Goal: Information Seeking & Learning: Learn about a topic

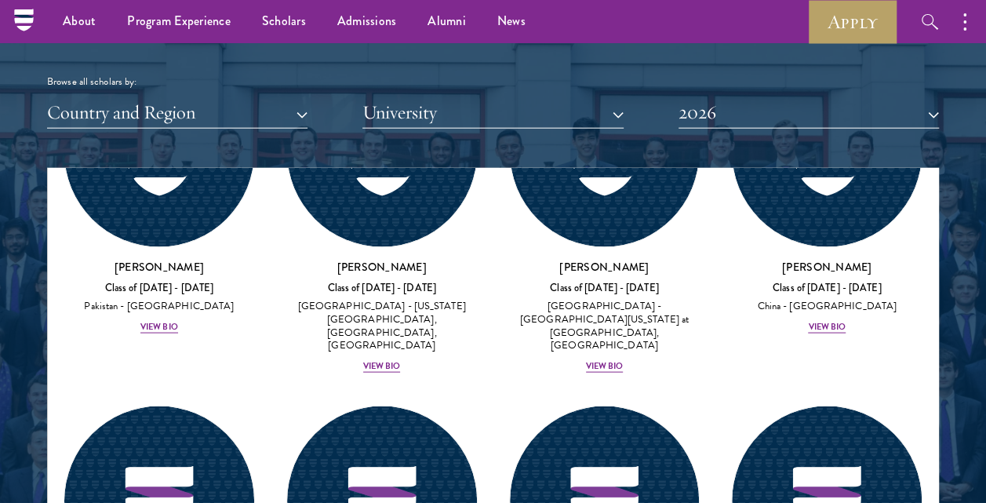
scroll to position [4640, 0]
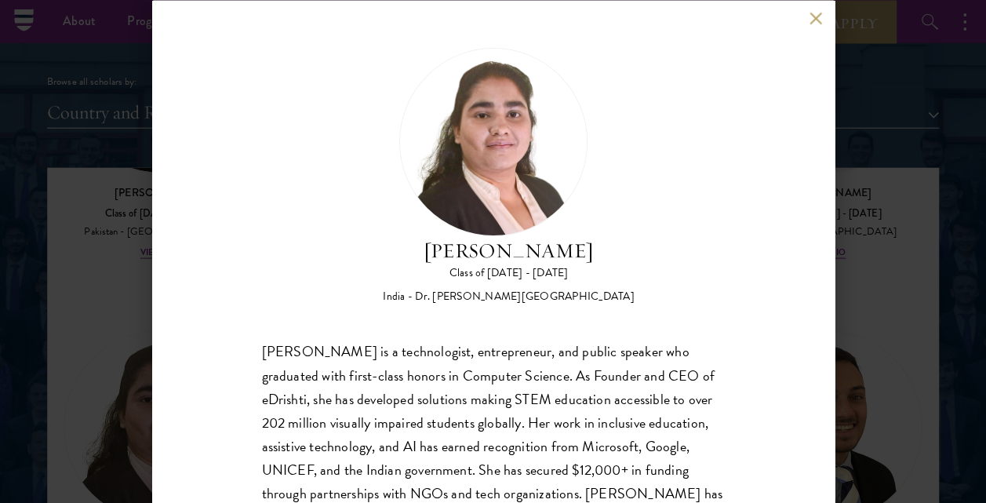
scroll to position [96, 0]
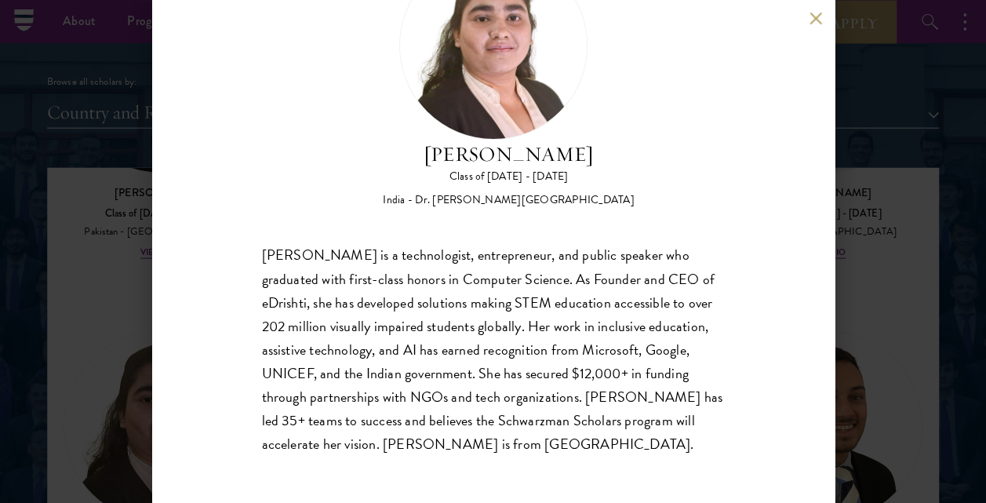
click at [910, 305] on div "[PERSON_NAME] Class of [DATE] - [DATE] [GEOGRAPHIC_DATA] - Dr. [PERSON_NAME][GE…" at bounding box center [493, 251] width 986 height 503
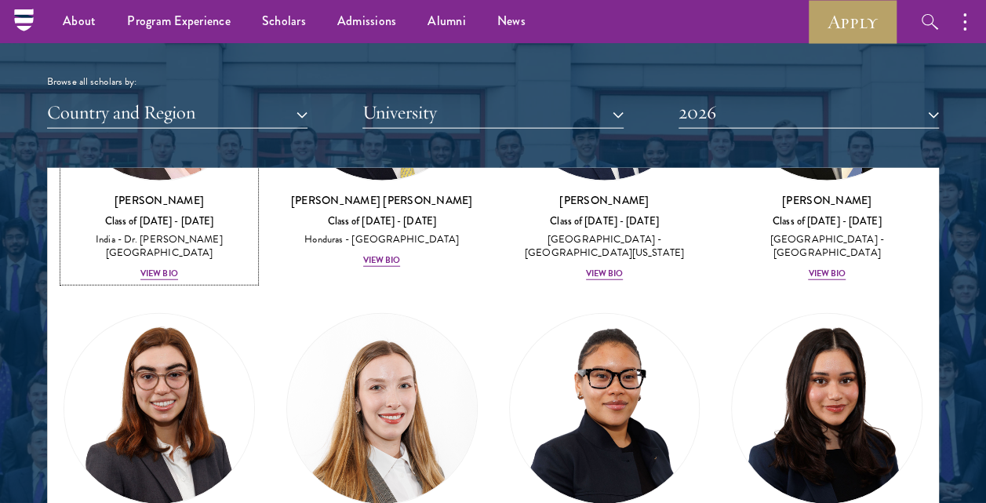
scroll to position [4982, 0]
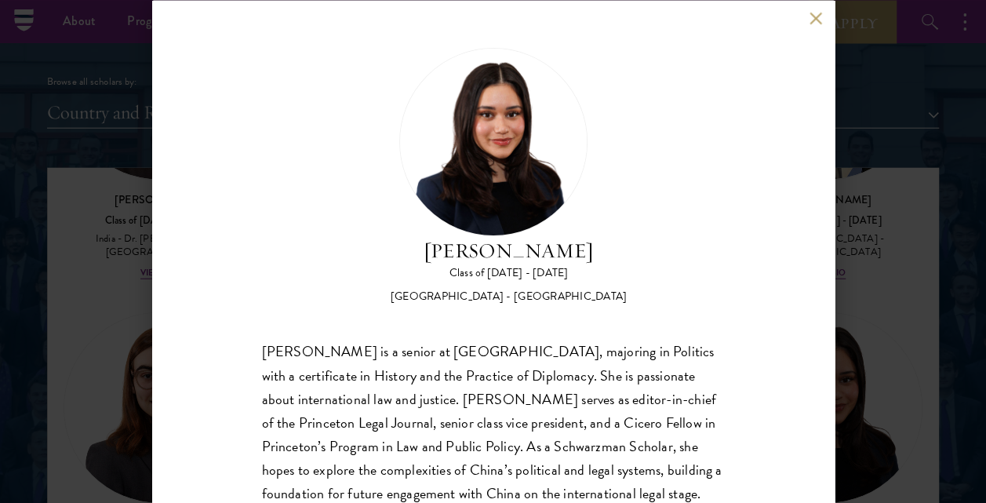
click at [813, 19] on button at bounding box center [816, 18] width 13 height 13
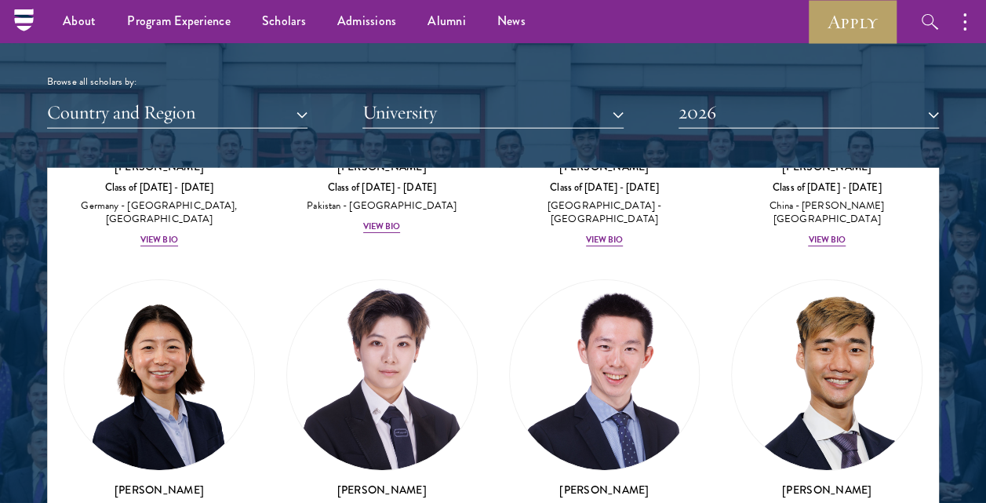
scroll to position [5675, 0]
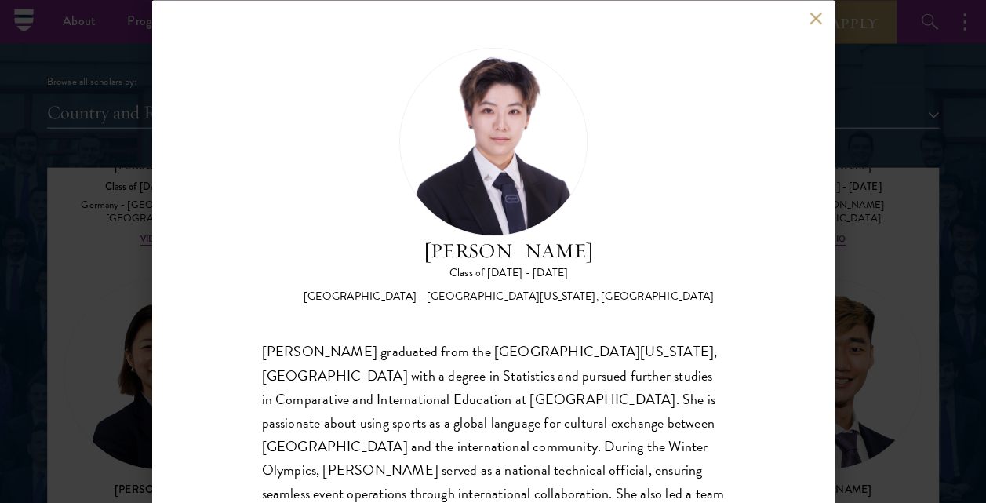
scroll to position [96, 0]
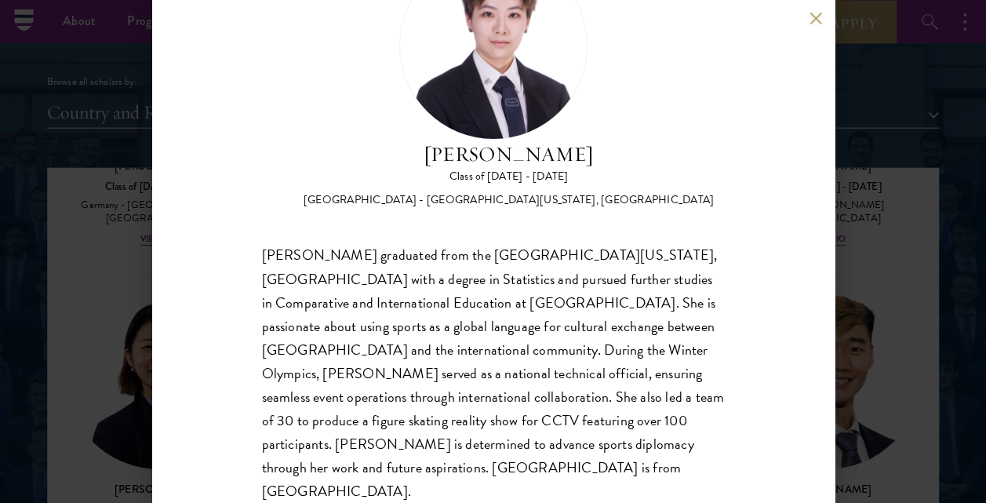
click at [810, 16] on button at bounding box center [816, 18] width 13 height 13
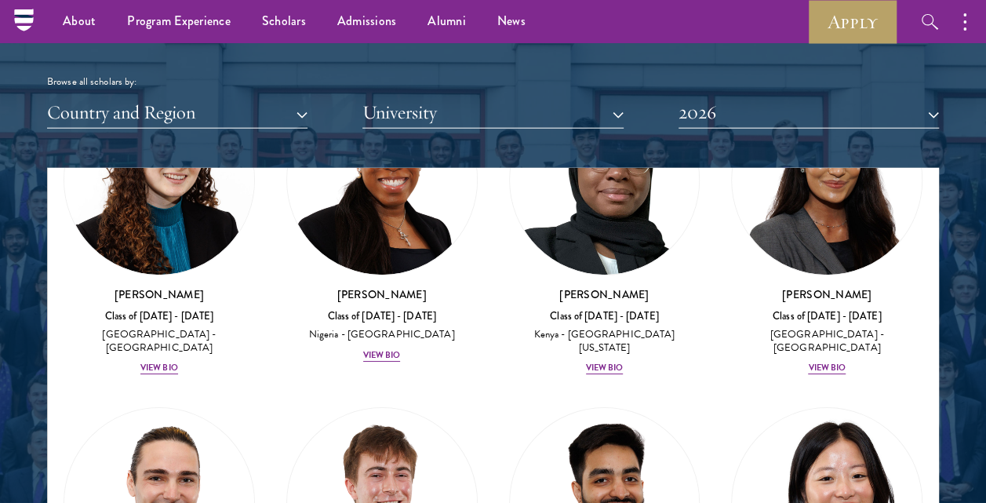
scroll to position [8893, 0]
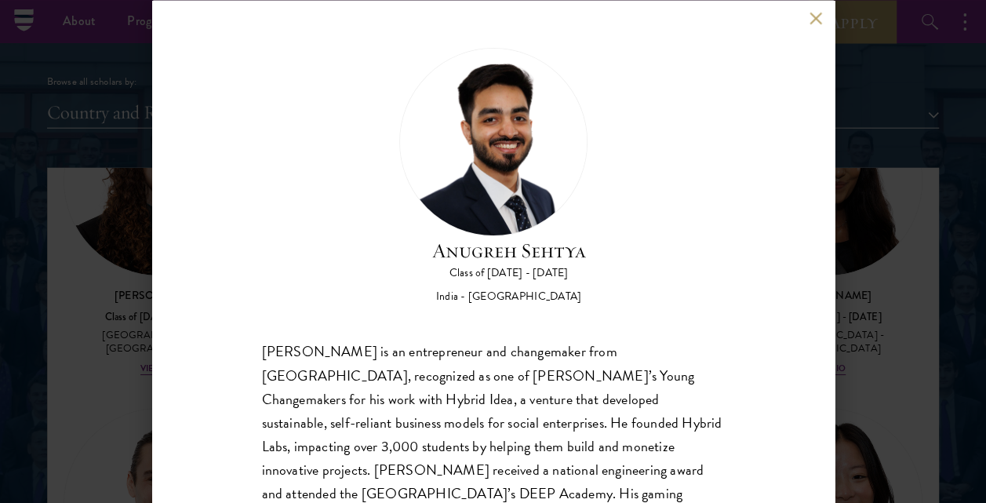
scroll to position [96, 0]
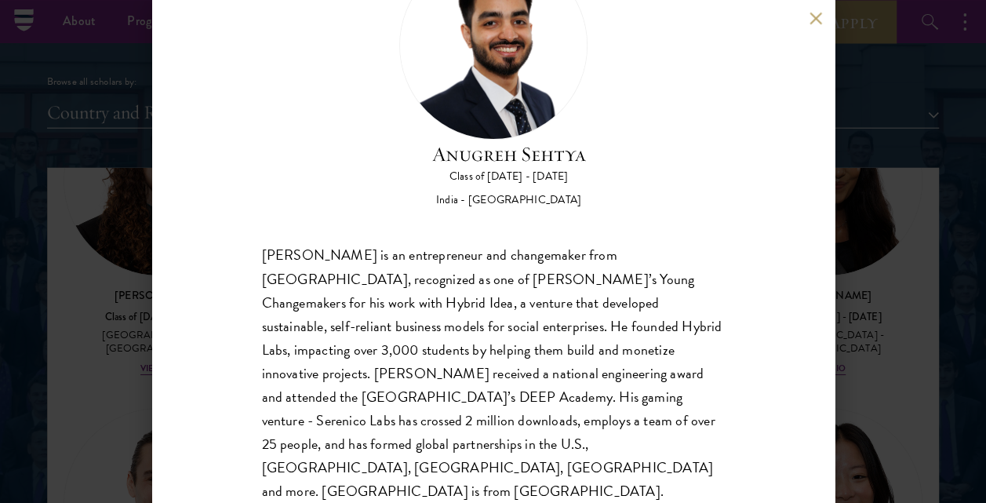
click at [817, 22] on button at bounding box center [816, 18] width 13 height 13
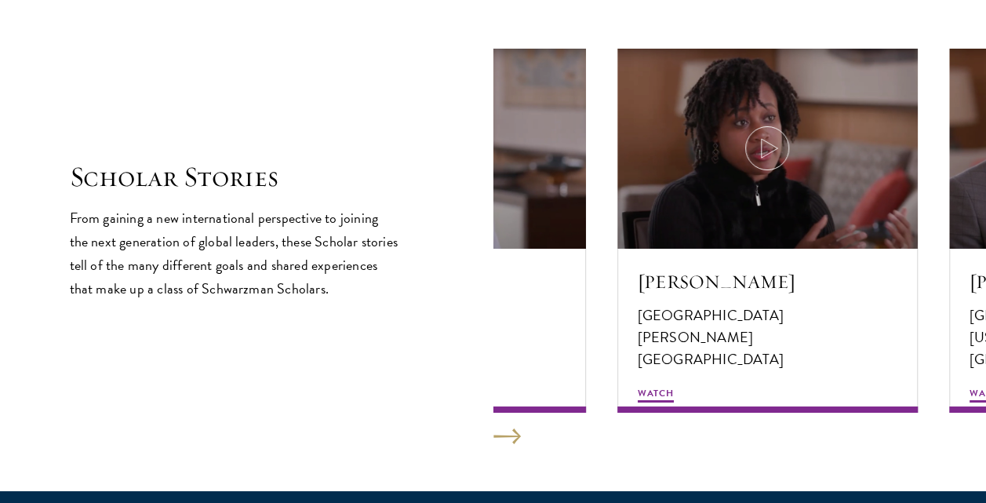
scroll to position [2657, 0]
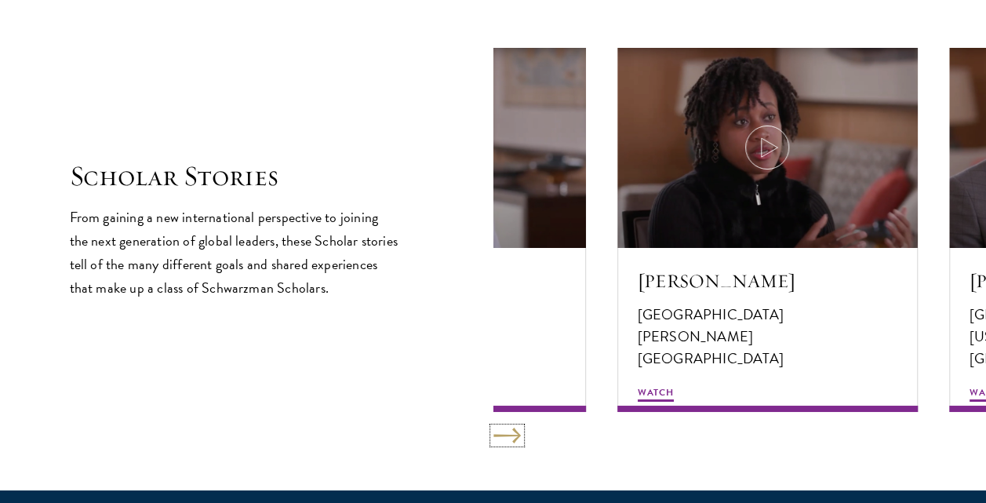
click at [510, 436] on button at bounding box center [506, 436] width 27 height 16
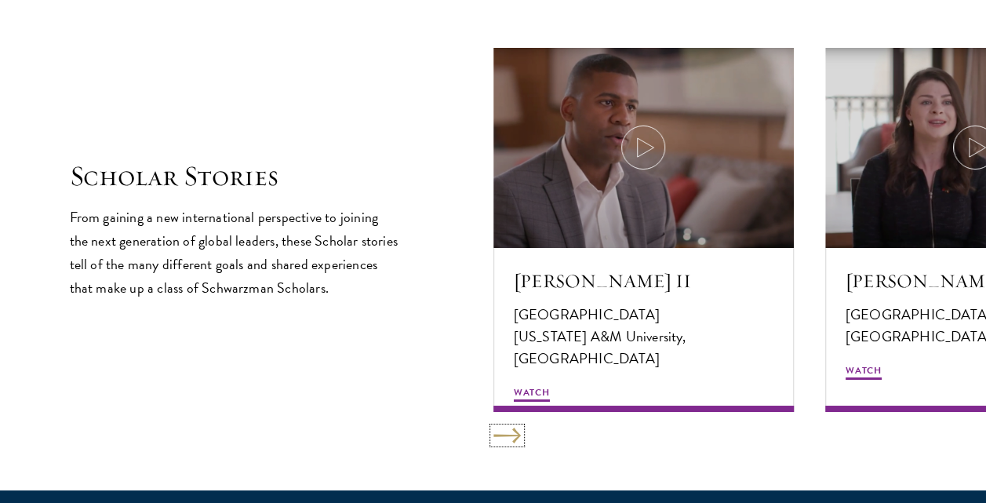
click at [510, 436] on button at bounding box center [506, 436] width 27 height 16
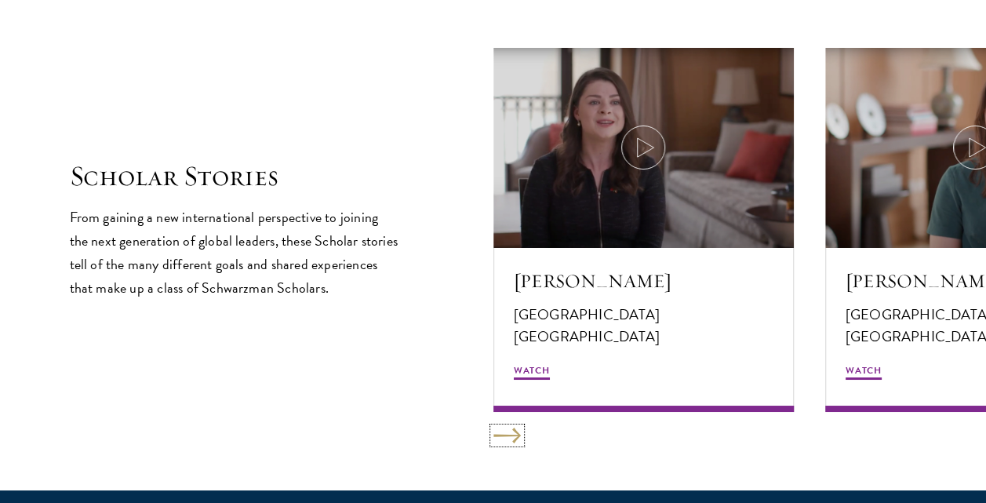
click at [510, 436] on button at bounding box center [506, 436] width 27 height 16
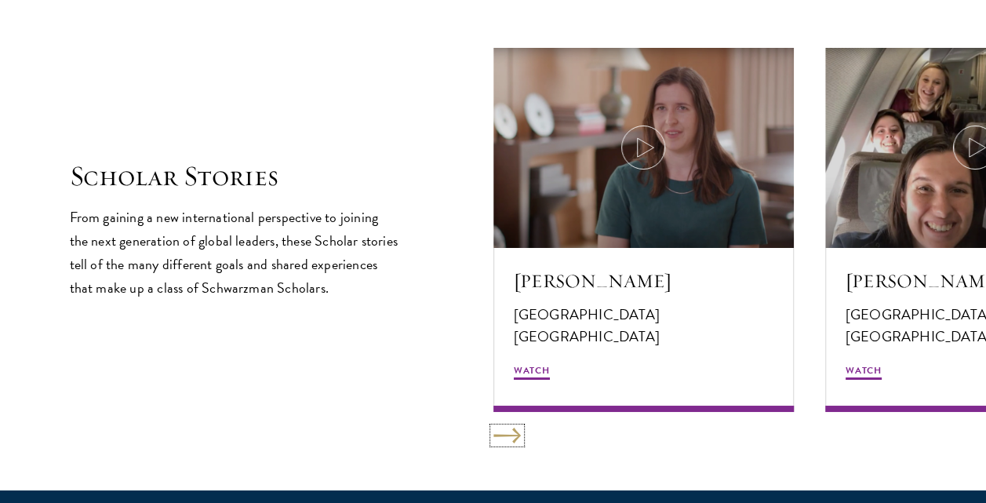
click at [510, 436] on button at bounding box center [506, 436] width 27 height 16
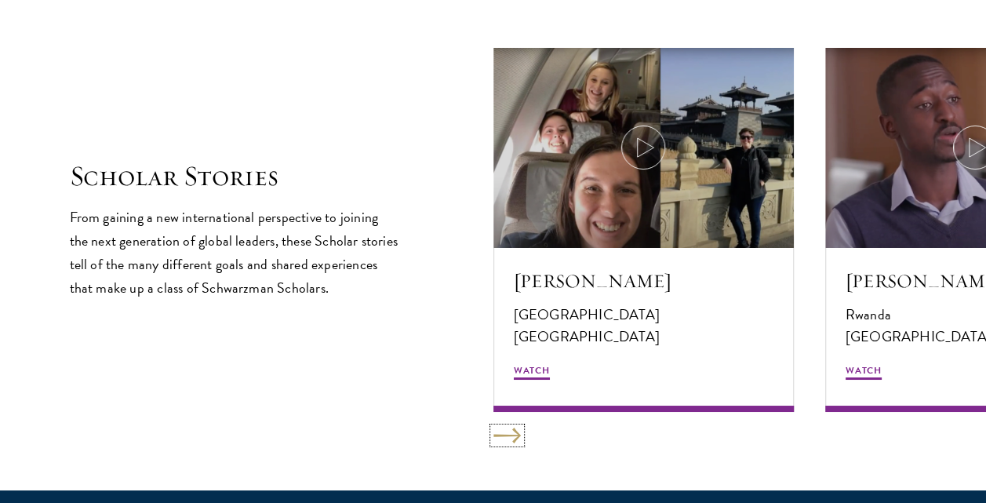
click at [510, 436] on button at bounding box center [506, 436] width 27 height 16
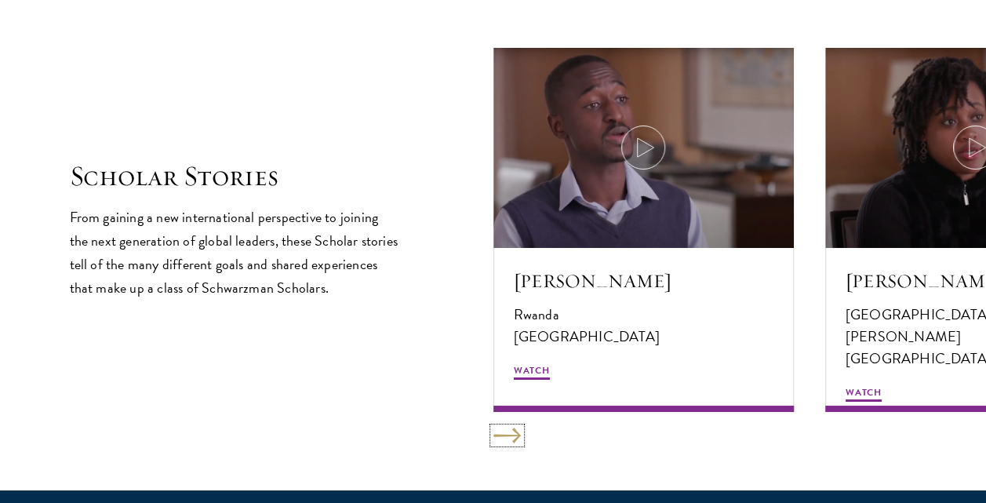
click at [510, 436] on button at bounding box center [506, 436] width 27 height 16
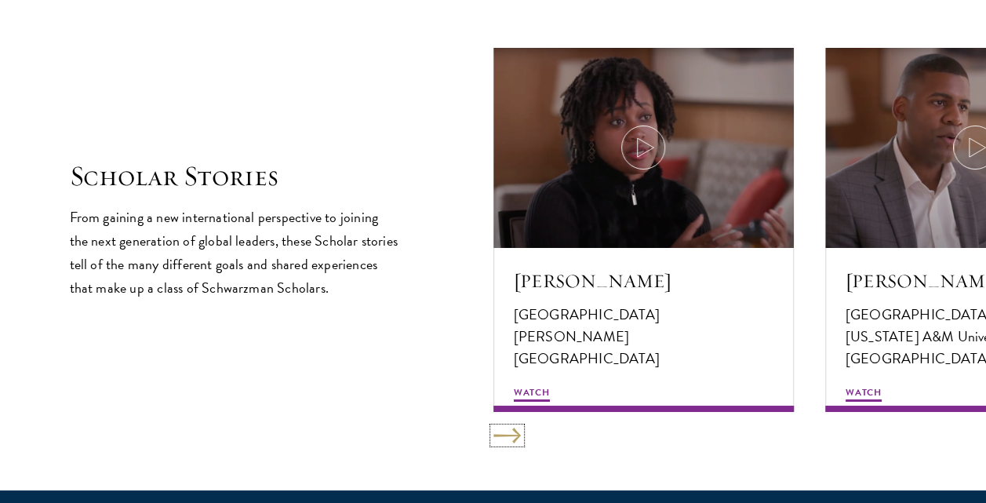
click at [510, 436] on button at bounding box center [506, 436] width 27 height 16
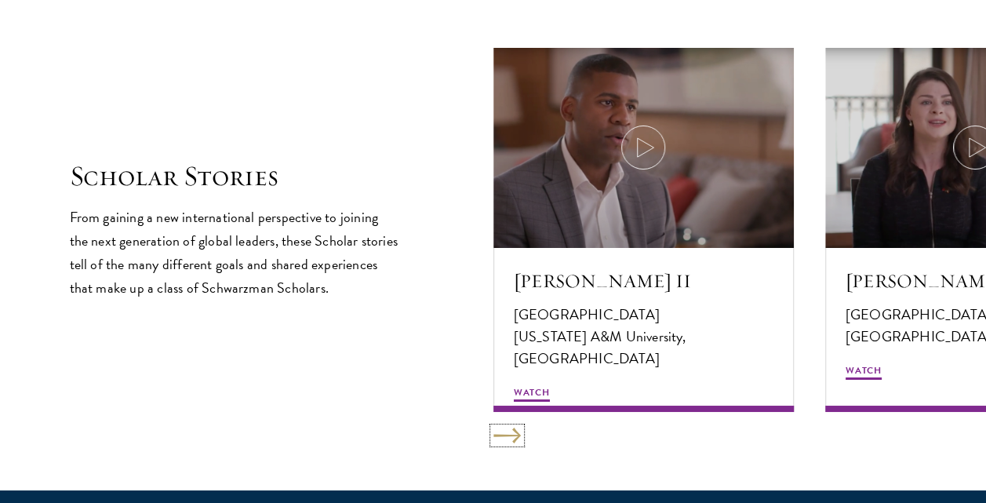
click at [510, 436] on button at bounding box center [506, 436] width 27 height 16
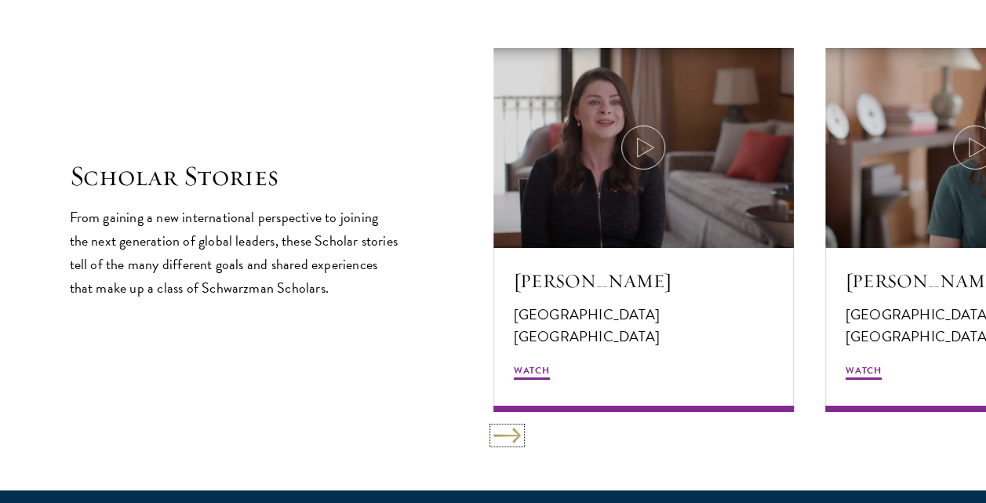
click at [510, 436] on button at bounding box center [506, 436] width 27 height 16
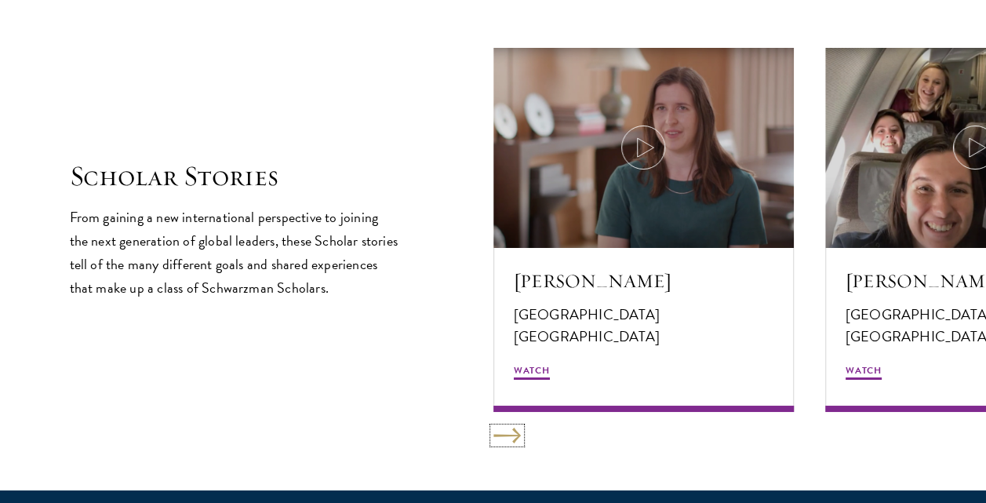
click at [510, 436] on button at bounding box center [506, 436] width 27 height 16
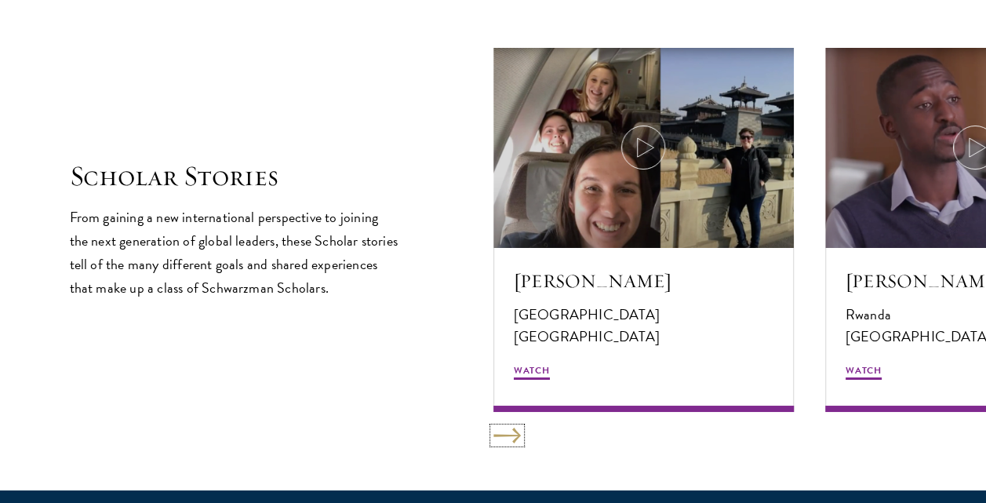
click at [510, 436] on button at bounding box center [506, 436] width 27 height 16
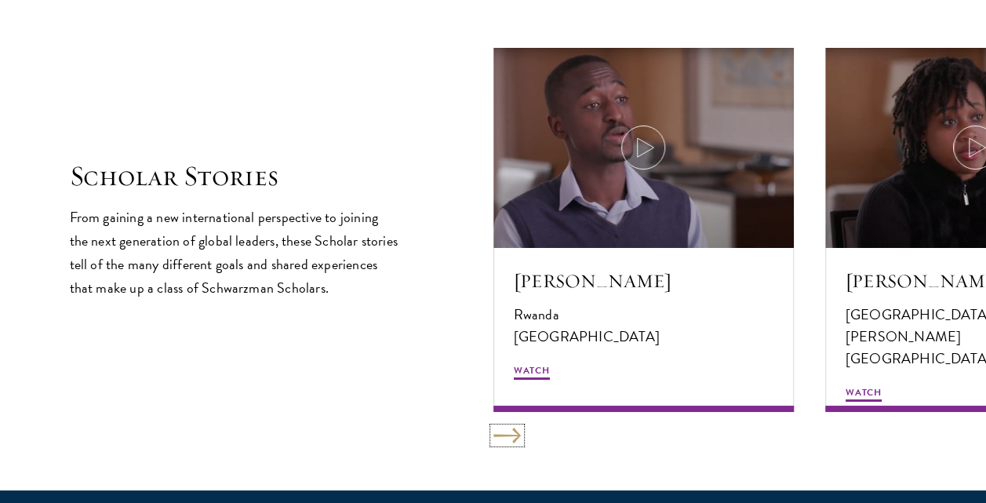
click at [510, 436] on button at bounding box center [506, 436] width 27 height 16
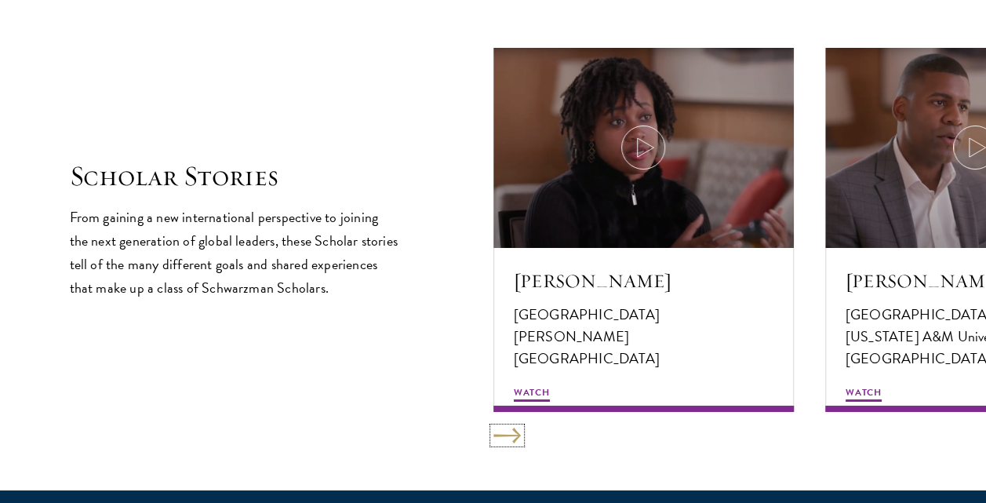
click at [510, 436] on button at bounding box center [506, 436] width 27 height 16
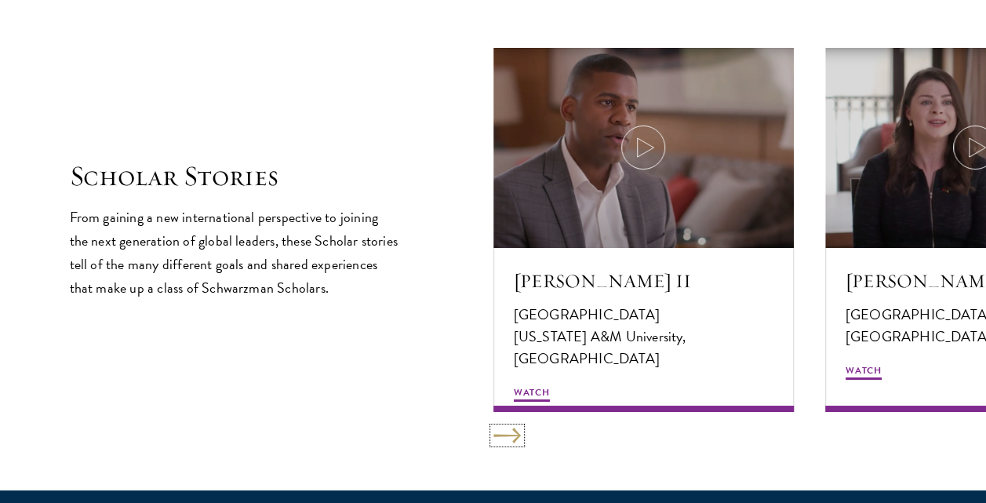
click at [510, 436] on button at bounding box center [506, 436] width 27 height 16
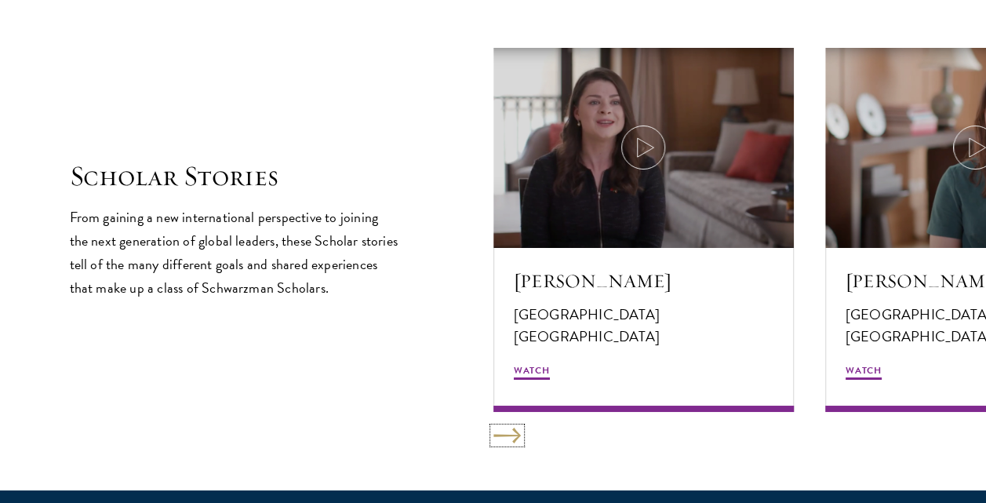
click at [510, 436] on button at bounding box center [506, 436] width 27 height 16
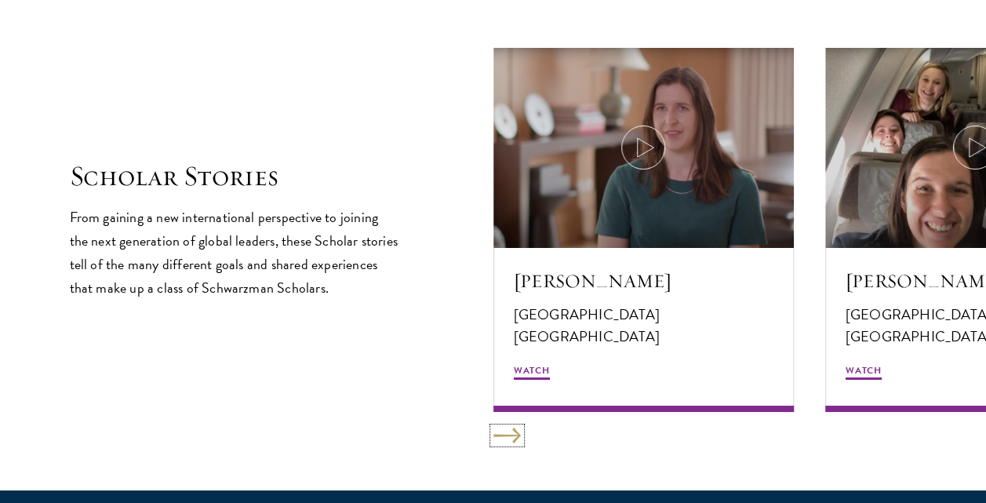
click at [510, 436] on button at bounding box center [506, 436] width 27 height 16
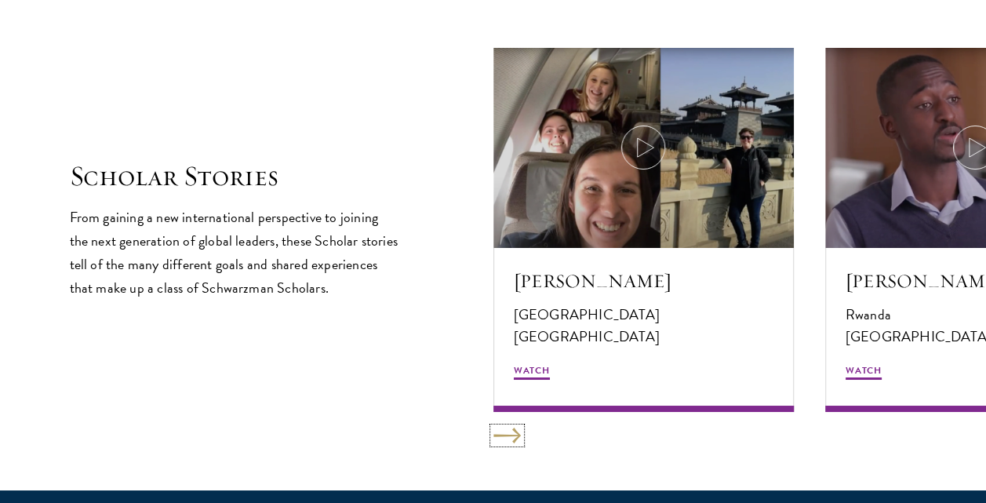
click at [510, 436] on button at bounding box center [506, 436] width 27 height 16
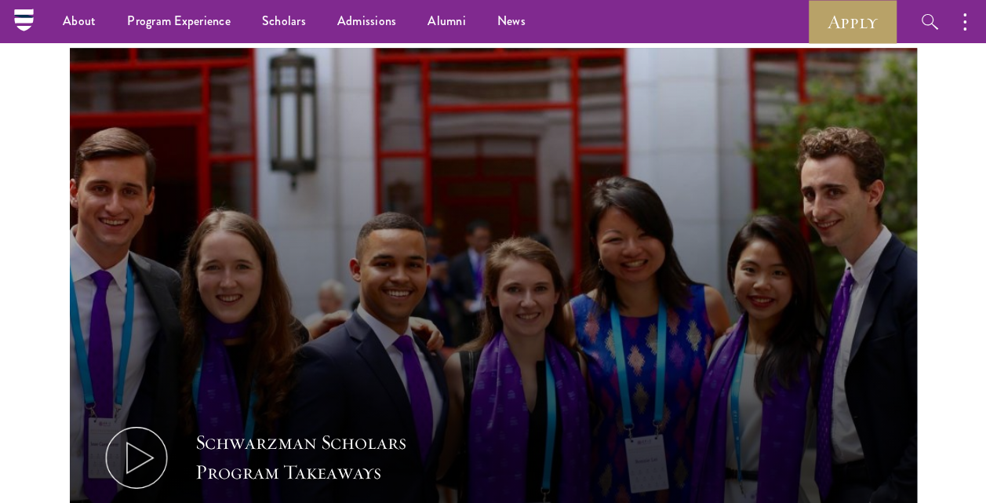
scroll to position [0, 0]
